Goal: Information Seeking & Learning: Learn about a topic

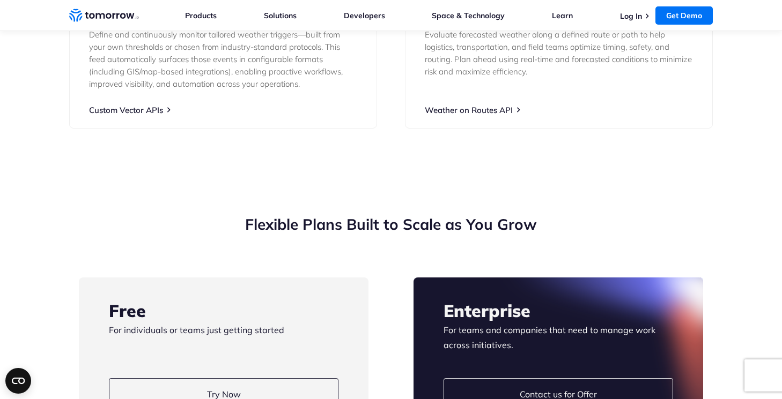
scroll to position [2028, 0]
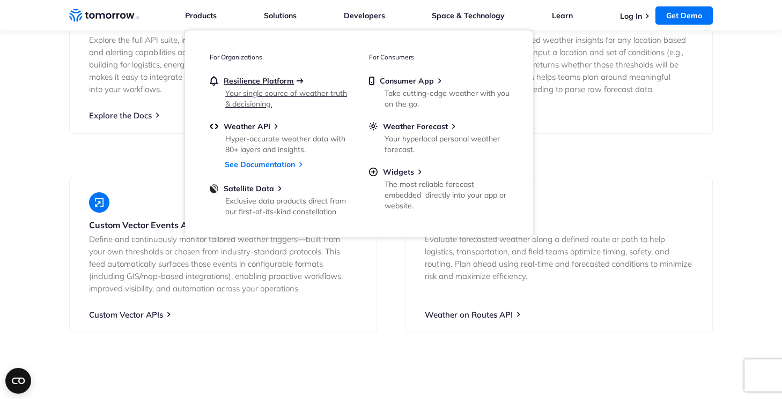
click at [258, 80] on span "Resilience Platform" at bounding box center [259, 81] width 70 height 10
click at [251, 130] on span "Weather API" at bounding box center [247, 127] width 47 height 10
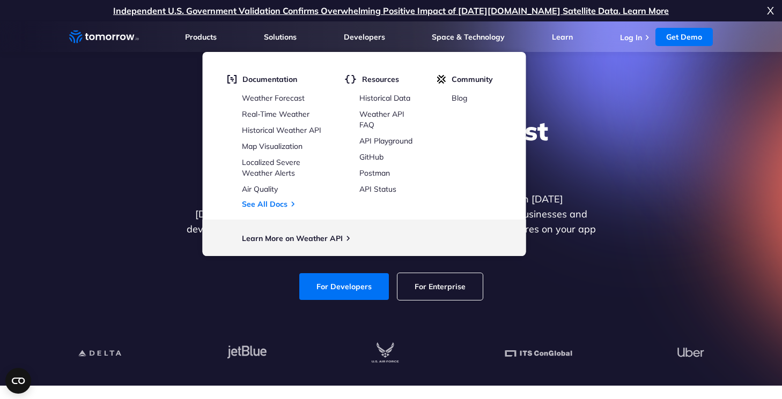
click at [115, 226] on div "Explore the World’s Best Weather API Get reliable and precise weather data thro…" at bounding box center [391, 208] width 661 height 228
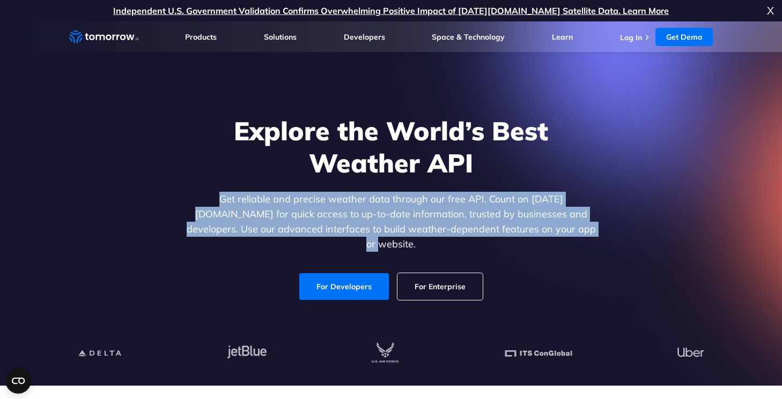
drag, startPoint x: 189, startPoint y: 203, endPoint x: 550, endPoint y: 240, distance: 362.7
click at [550, 240] on p "Get reliable and precise weather data through our free API. Count on [DATE][DOM…" at bounding box center [391, 222] width 414 height 60
